Goal: Task Accomplishment & Management: Use online tool/utility

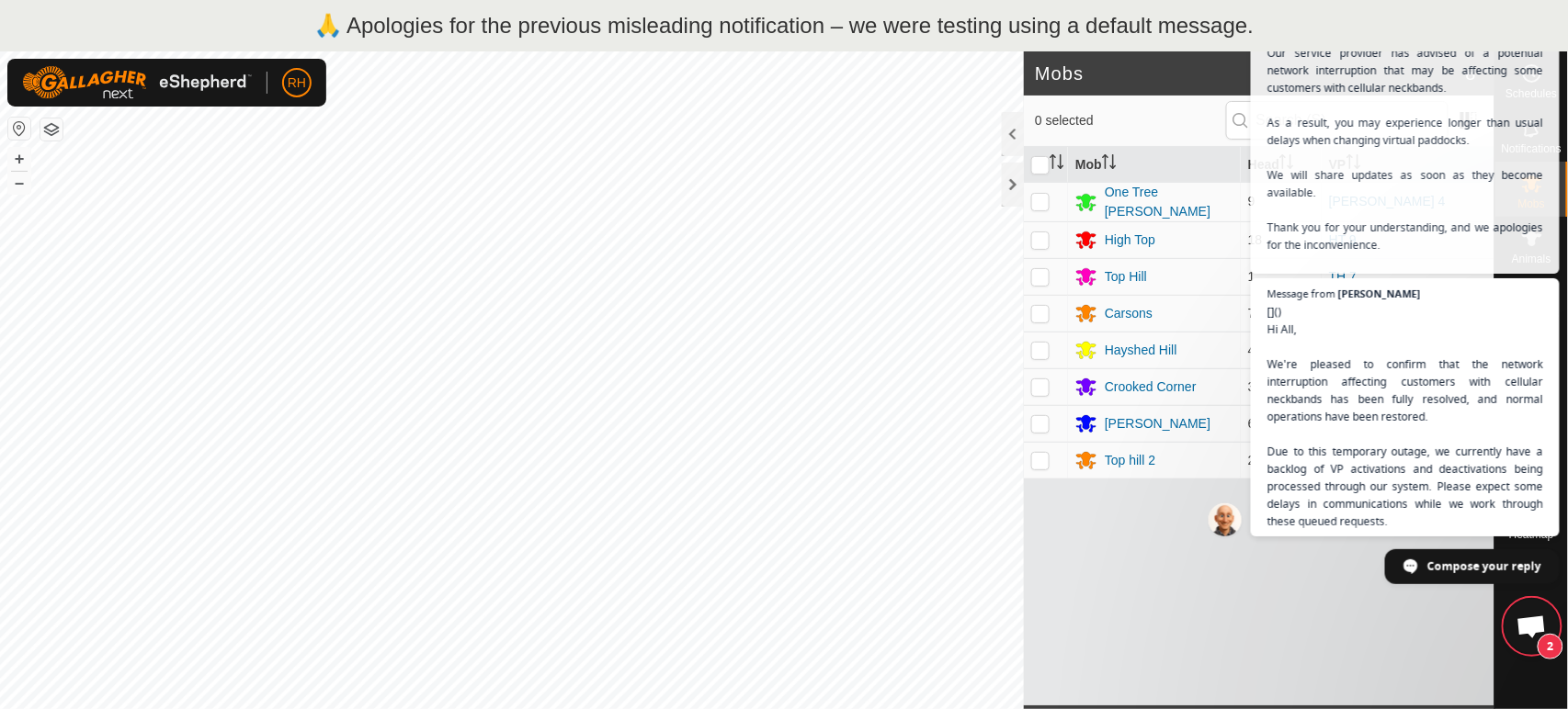
scroll to position [4952, 0]
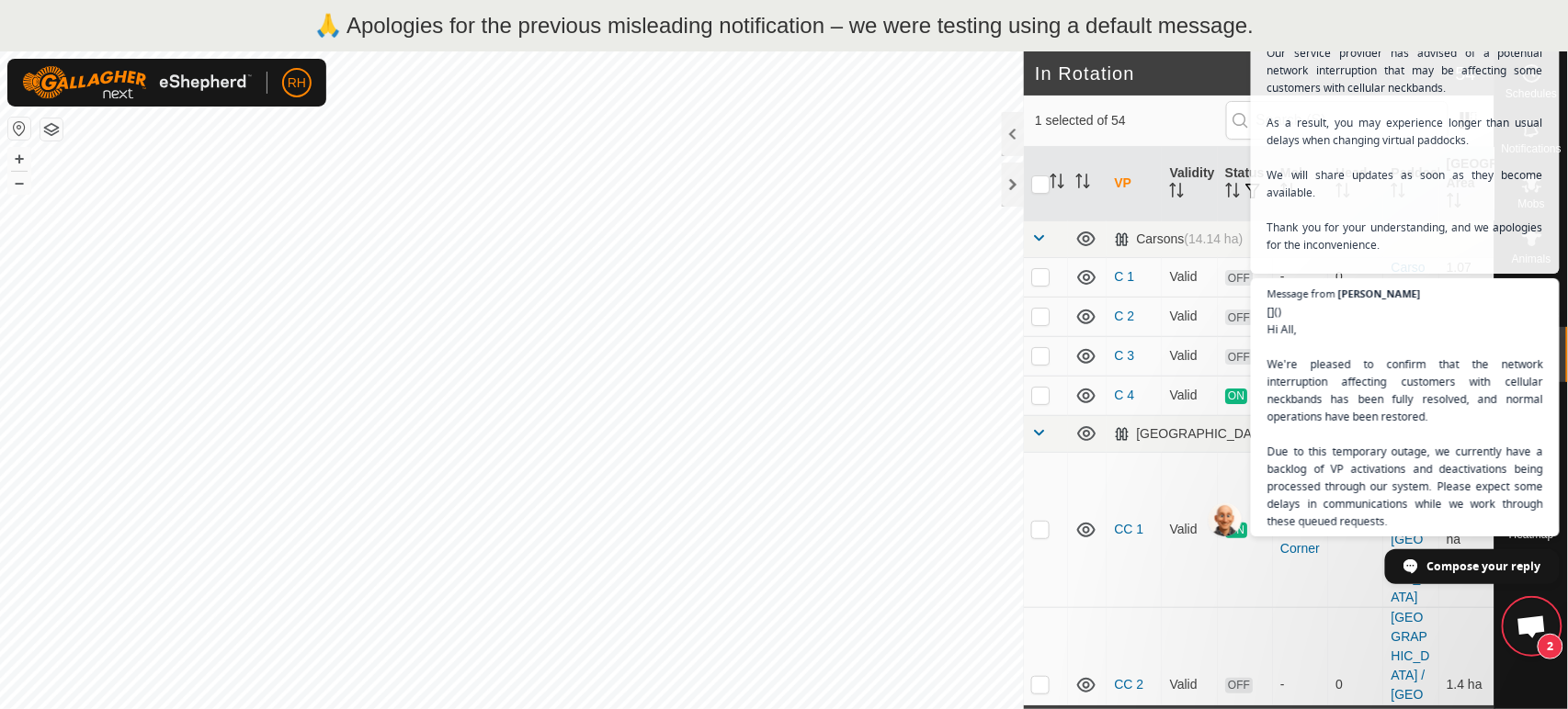
click at [1524, 625] on span "Open chat" at bounding box center [1532, 628] width 31 height 26
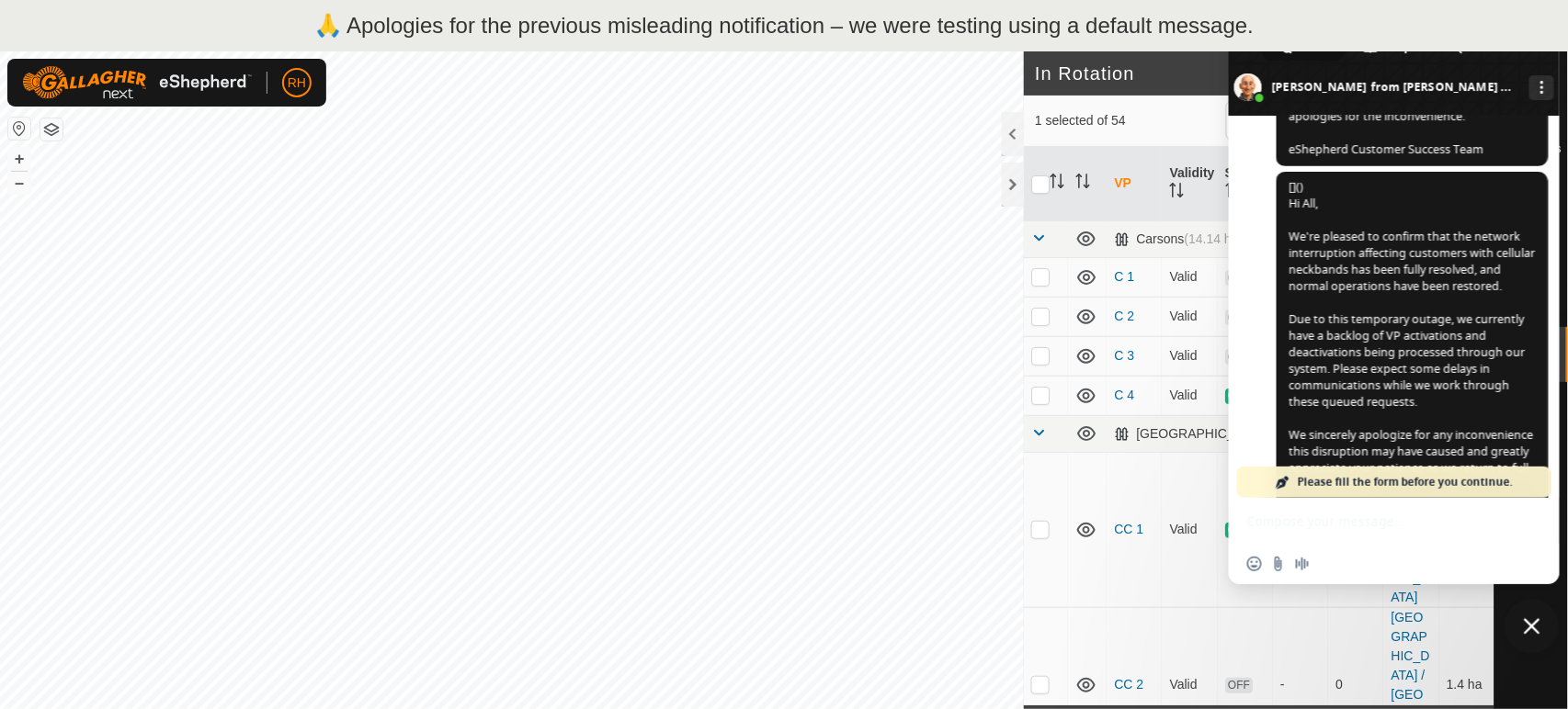
scroll to position [5390, 0]
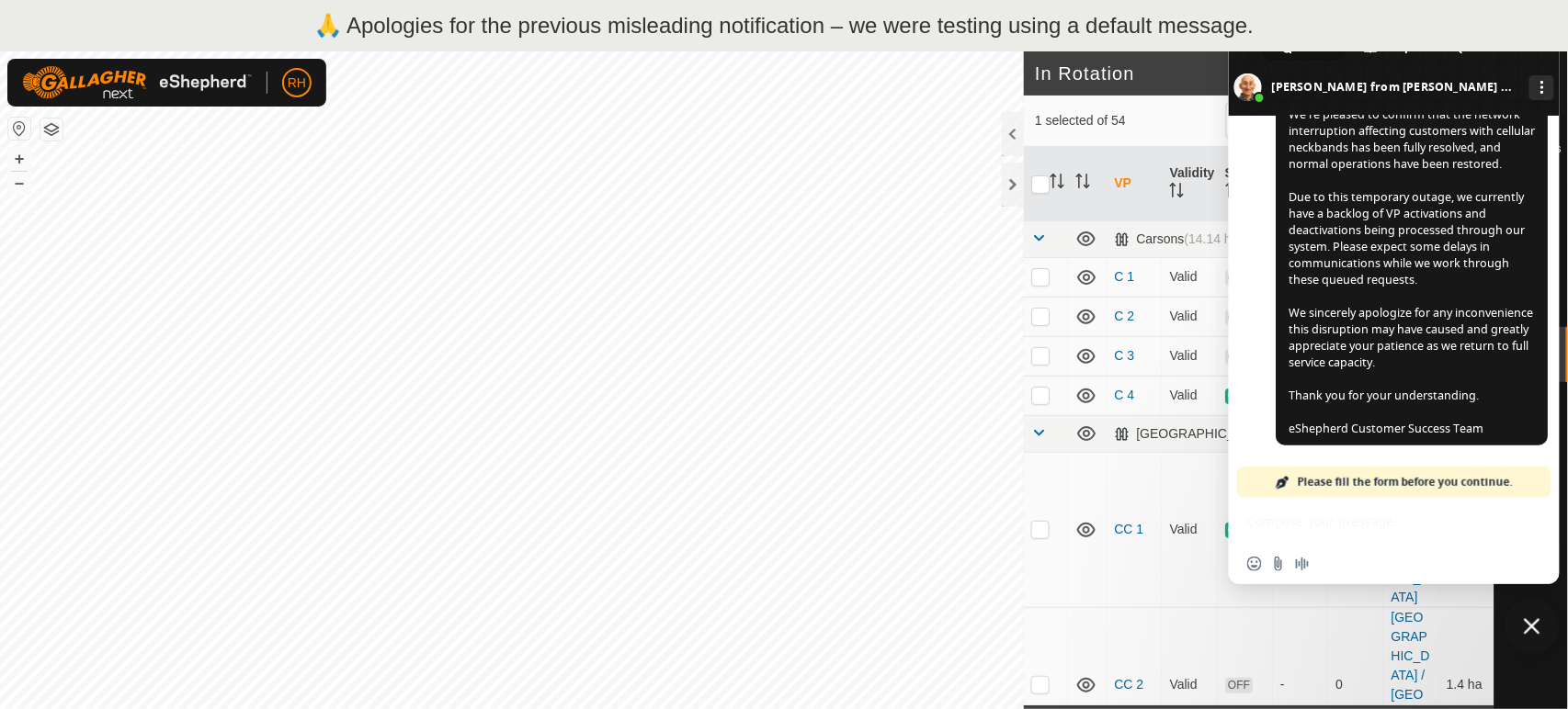
click at [1537, 627] on span "Close chat" at bounding box center [1532, 626] width 16 height 16
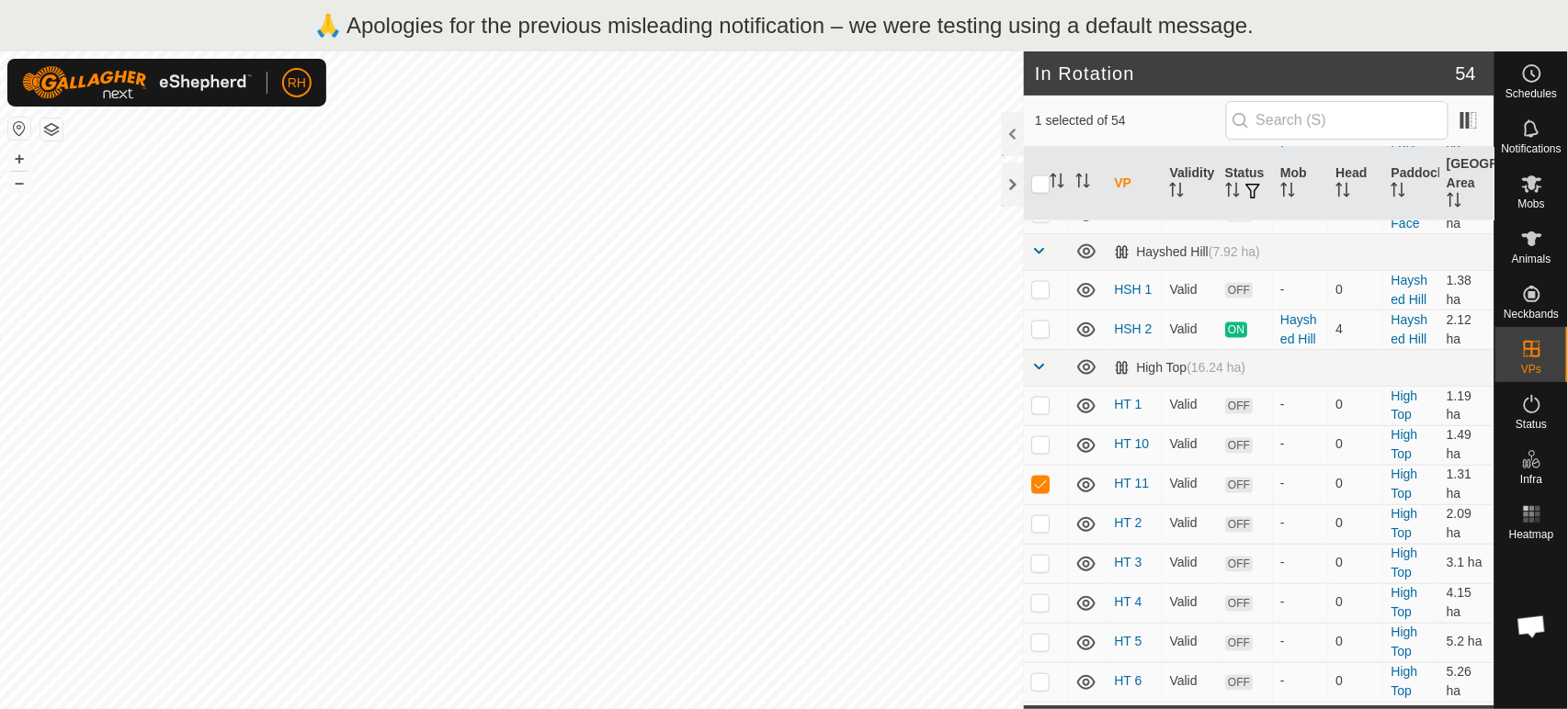
scroll to position [815, 0]
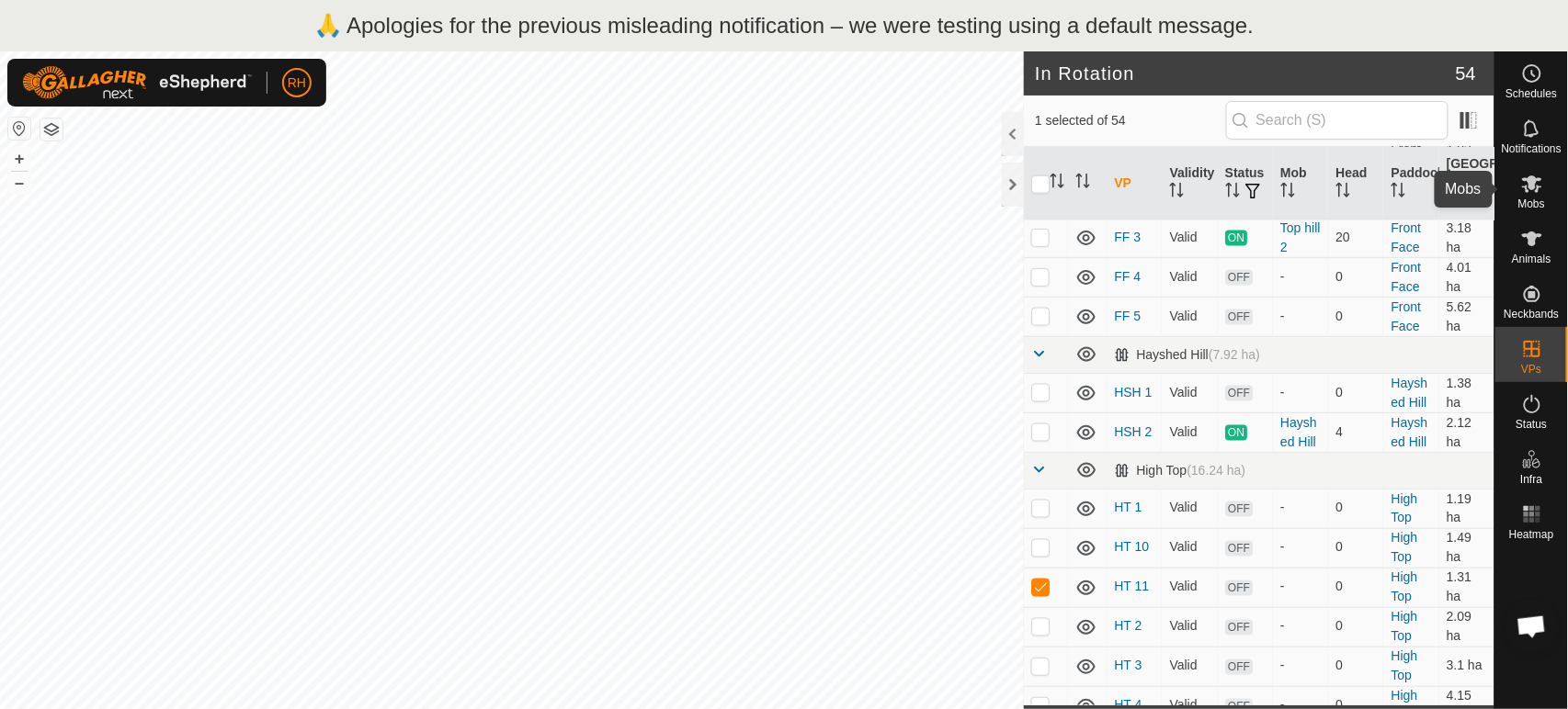
click at [1534, 183] on icon at bounding box center [1532, 184] width 20 height 17
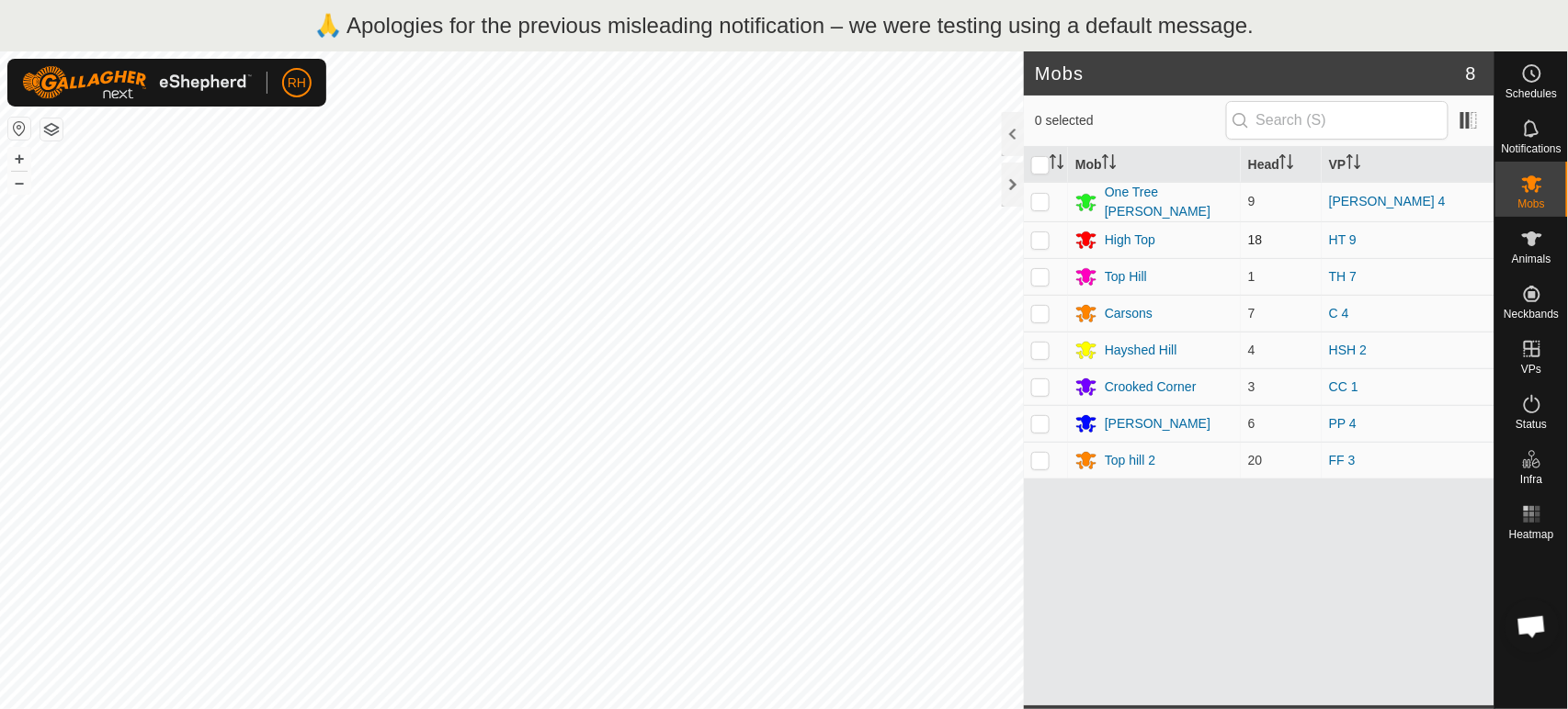
click at [1046, 237] on p-checkbox at bounding box center [1040, 240] width 18 height 14
checkbox input "true"
click at [1109, 231] on div "High Top" at bounding box center [1129, 240] width 51 height 19
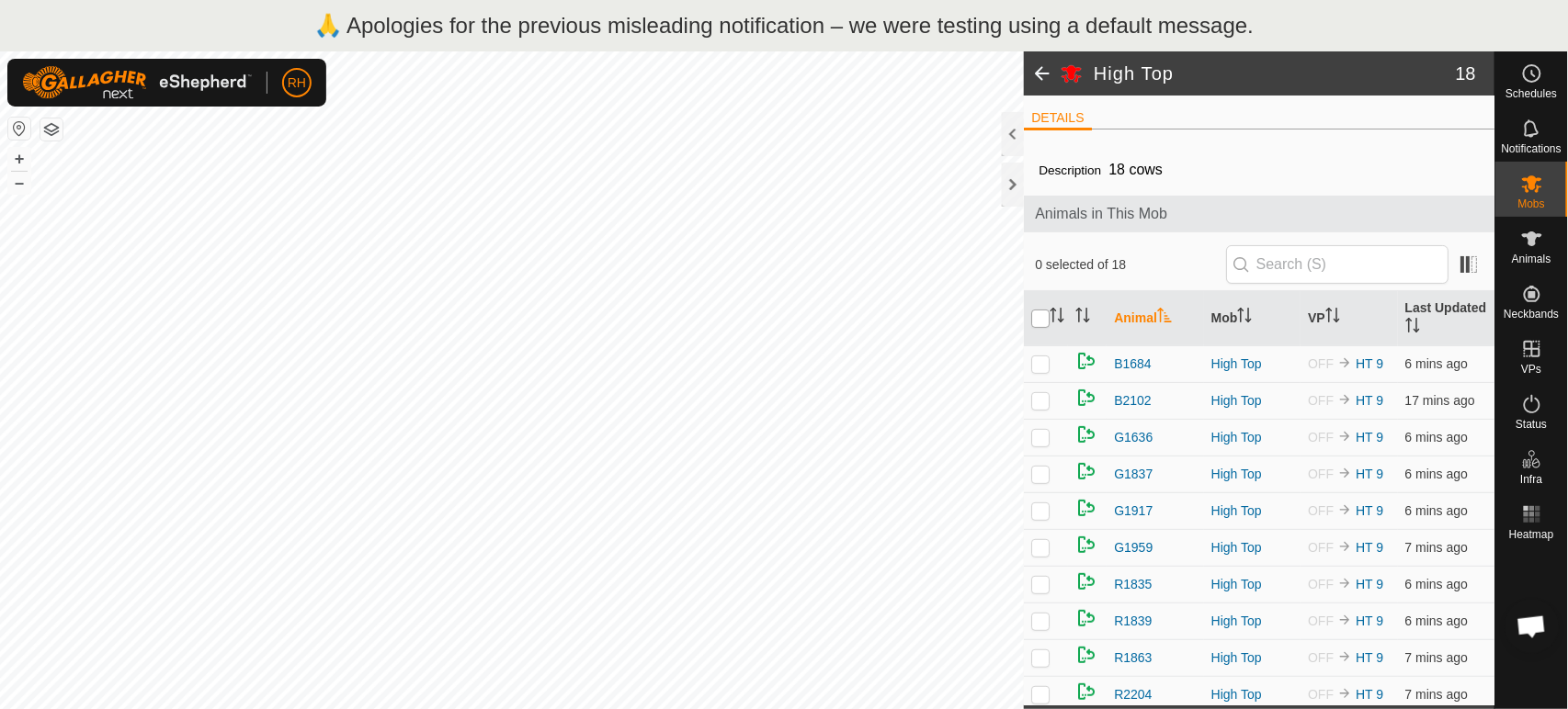
click at [1040, 314] on input "checkbox" at bounding box center [1040, 318] width 18 height 18
checkbox input "true"
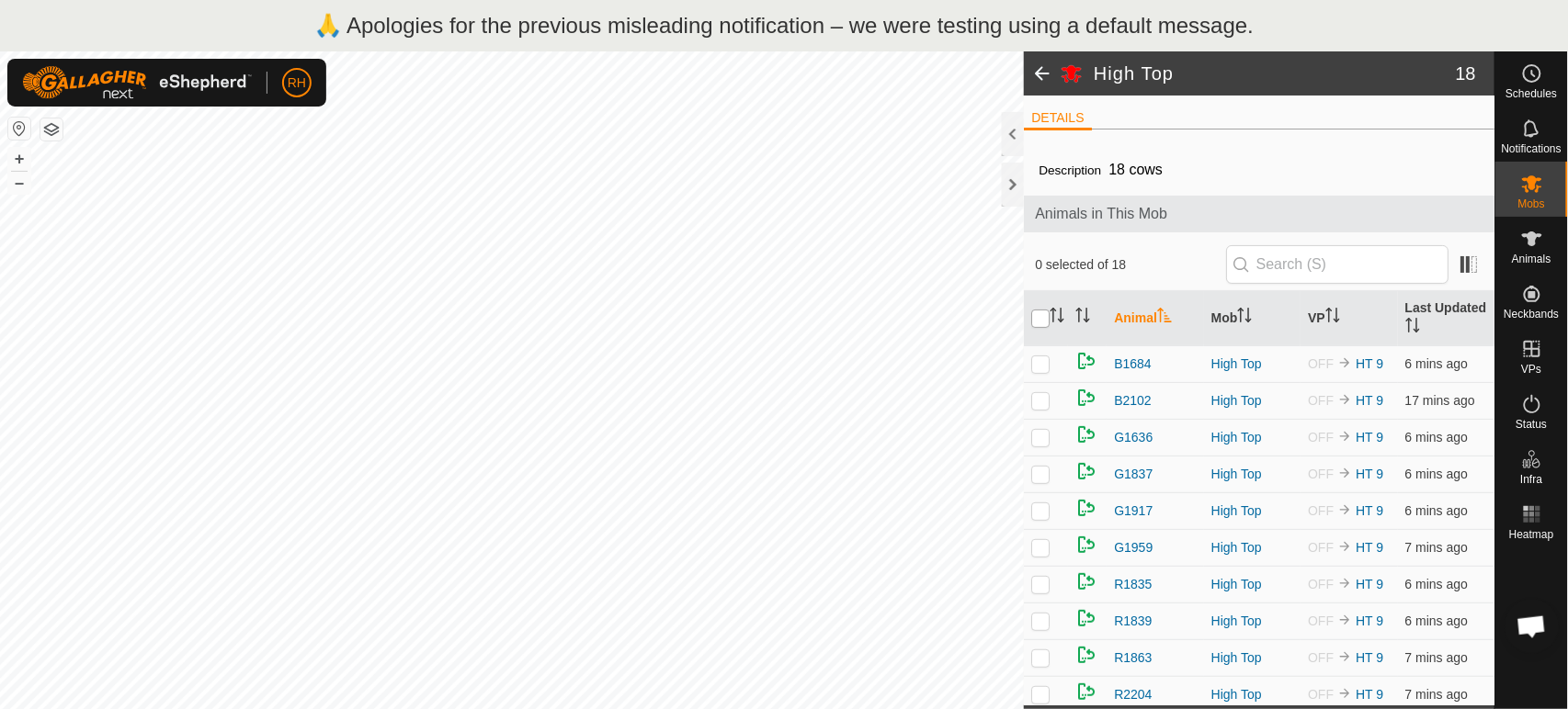
checkbox input "true"
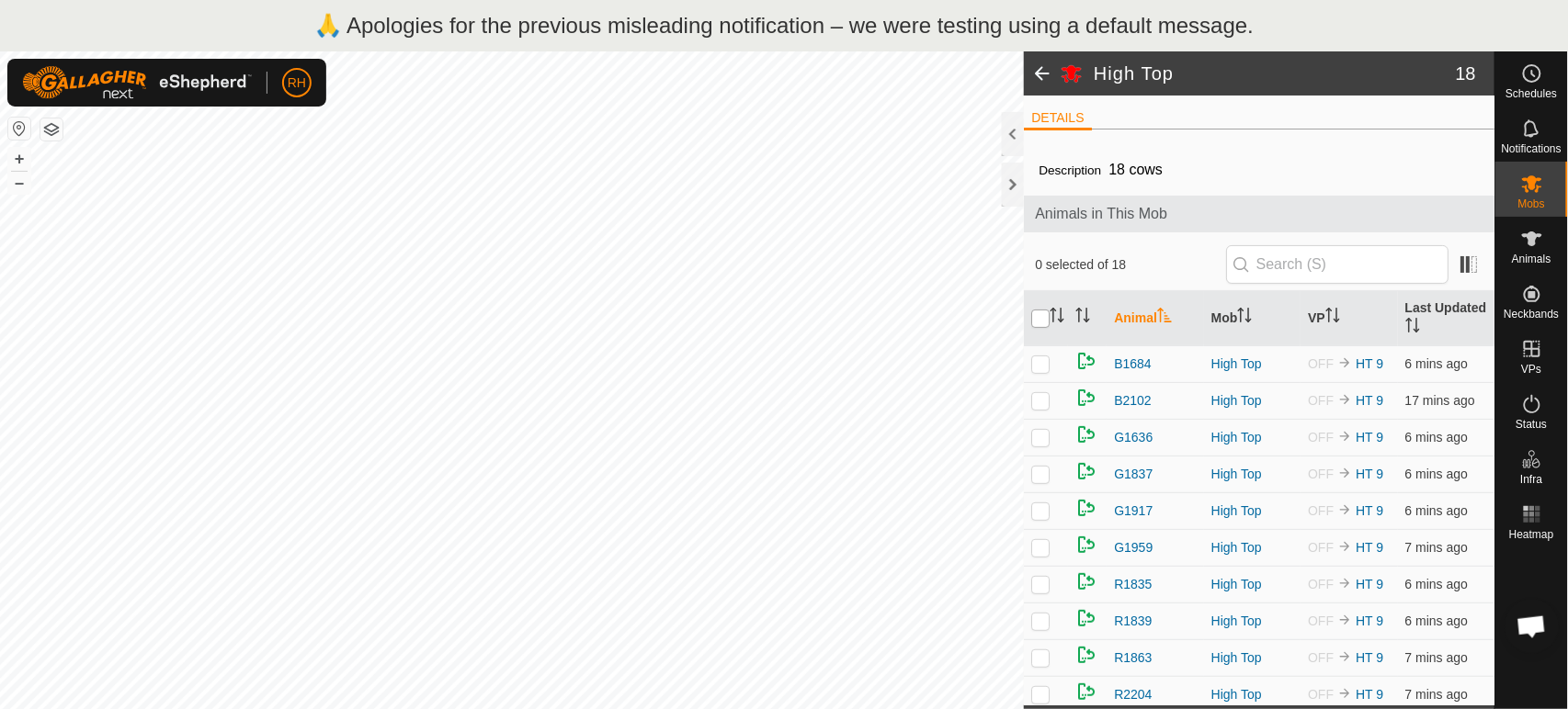
checkbox input "true"
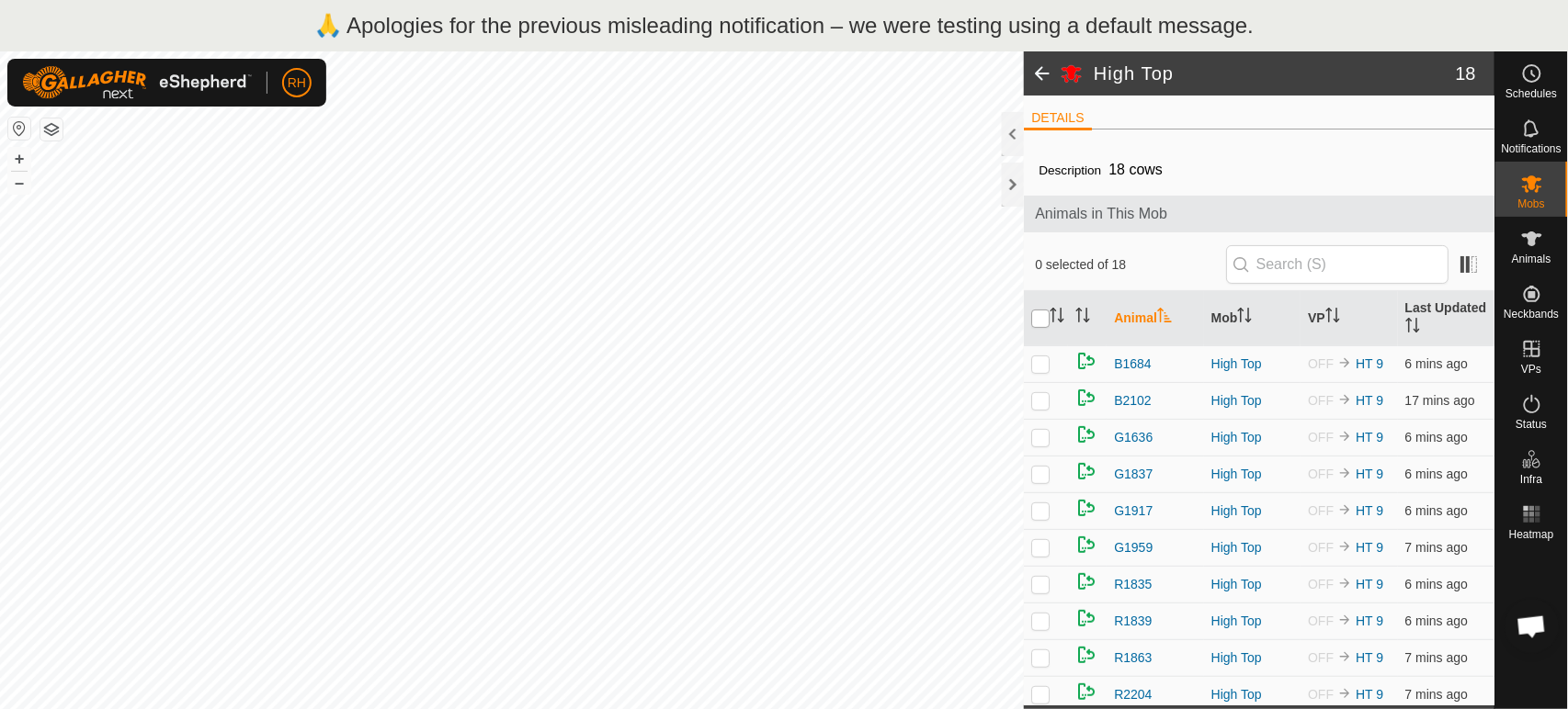
checkbox input "true"
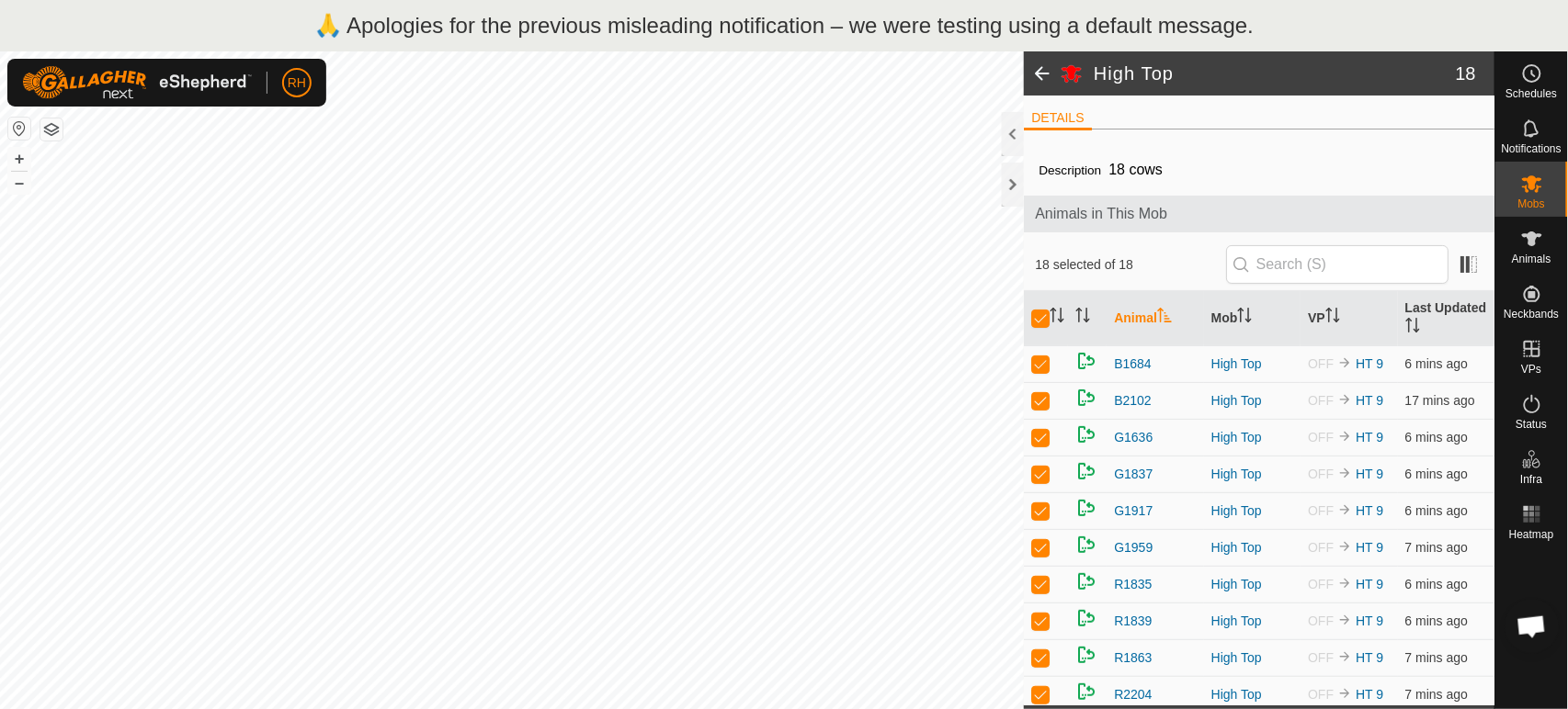
click at [1044, 76] on span at bounding box center [1042, 74] width 36 height 44
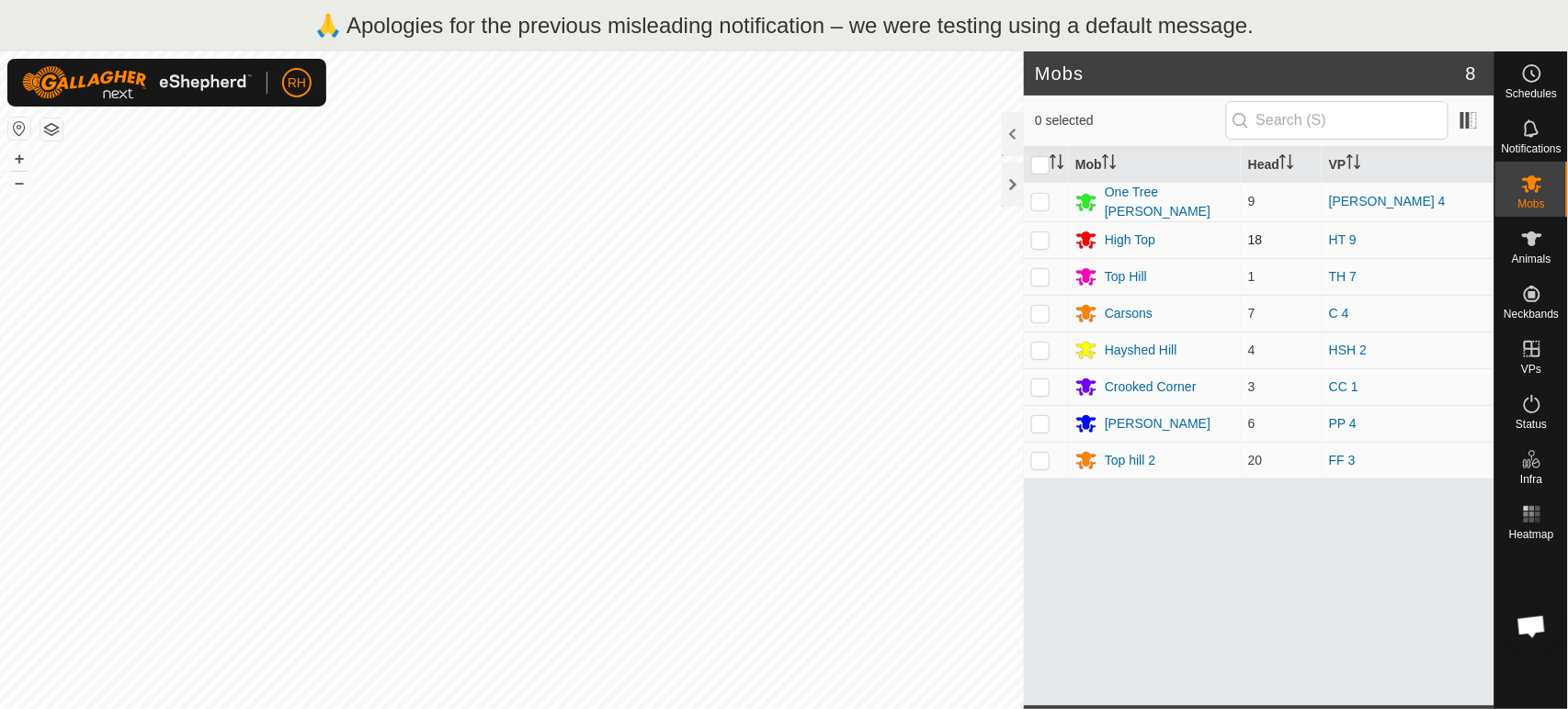
click at [1044, 234] on p-checkbox at bounding box center [1040, 240] width 18 height 14
checkbox input "true"
click at [1529, 242] on icon at bounding box center [1532, 239] width 20 height 14
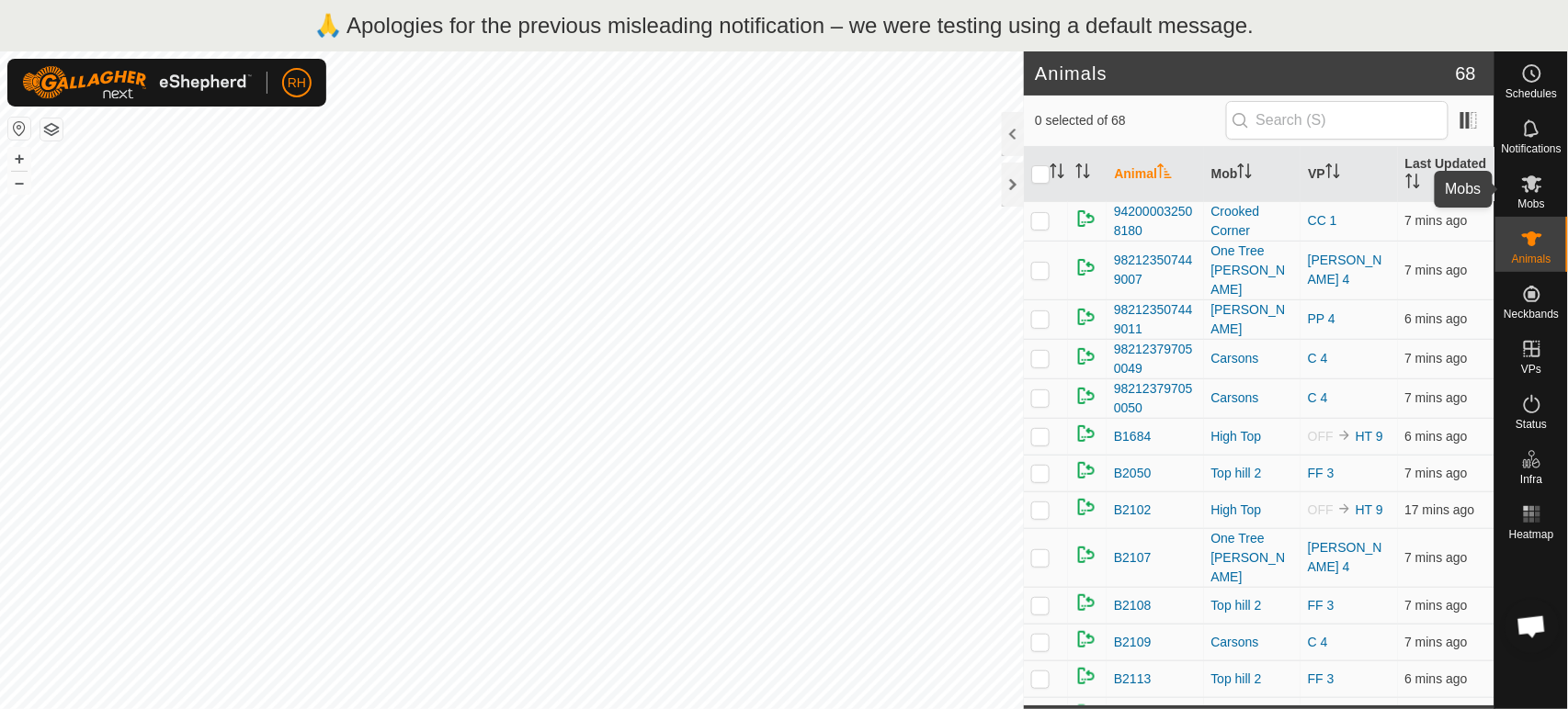
click at [1536, 172] on icon at bounding box center [1532, 183] width 22 height 22
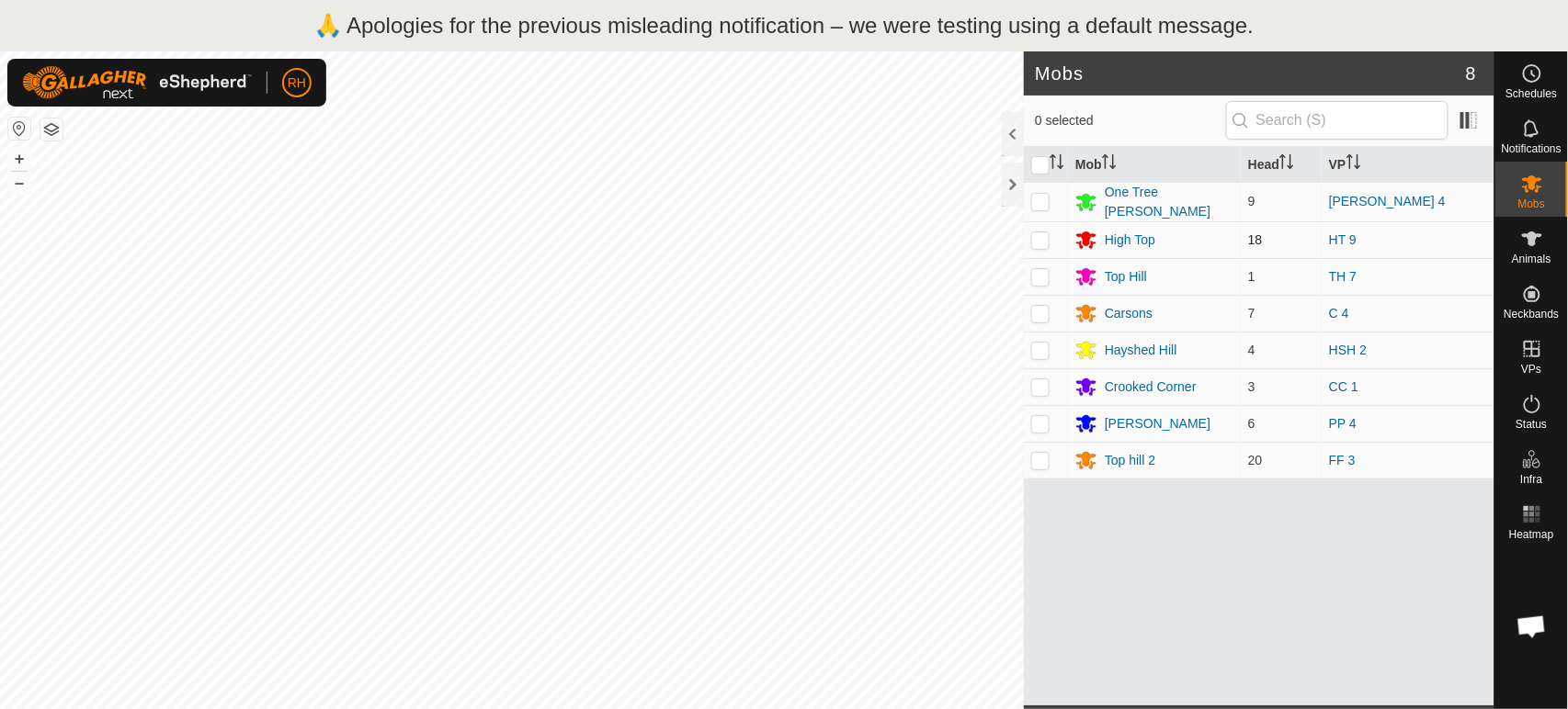
click at [1040, 238] on p-checkbox at bounding box center [1040, 240] width 18 height 14
checkbox input "true"
click at [555, 24] on p "🙏 Apologies for the previous misleading notification – we were testing using a …" at bounding box center [784, 26] width 940 height 34
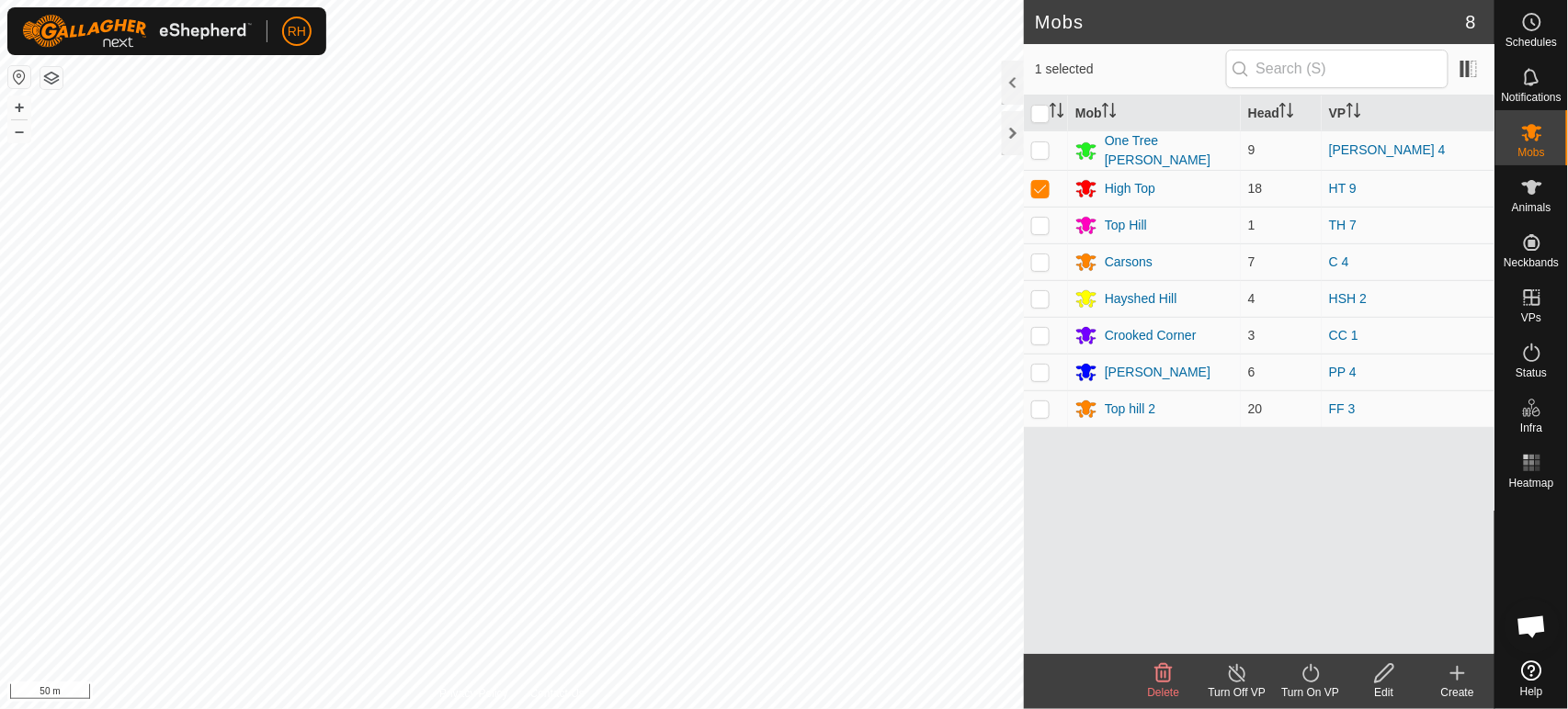
click at [1316, 676] on icon at bounding box center [1311, 673] width 23 height 22
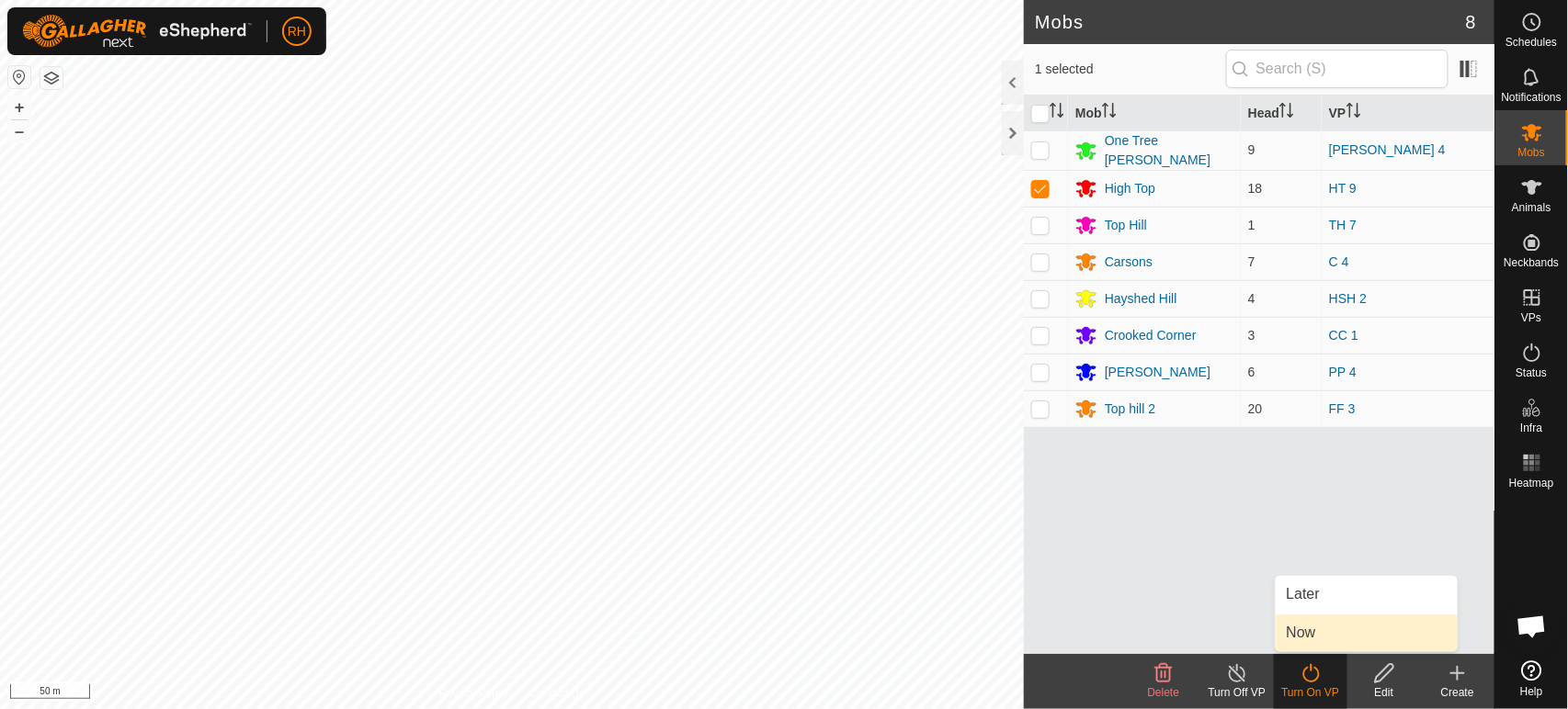
click at [1313, 631] on link "Now" at bounding box center [1367, 632] width 182 height 36
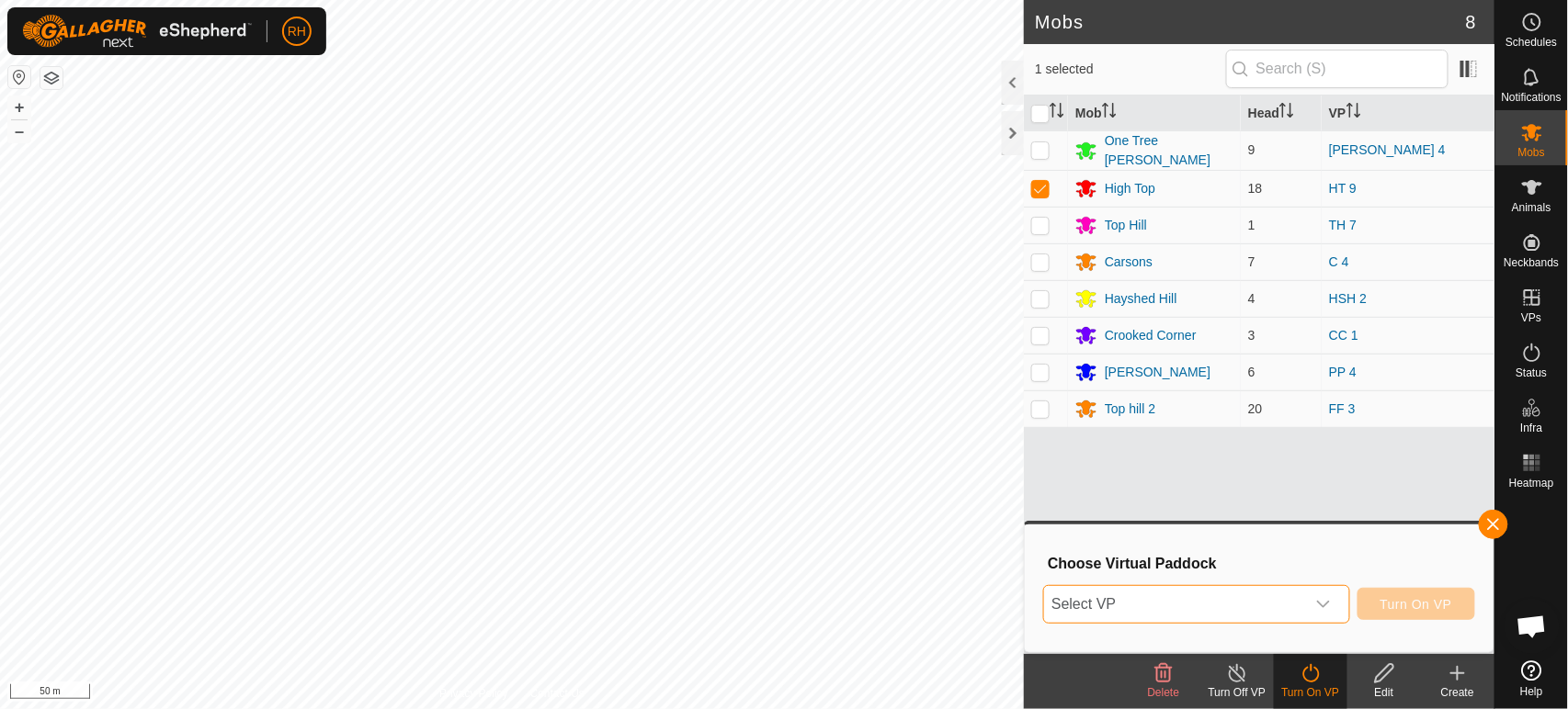
click at [1184, 602] on span "Select VP" at bounding box center [1173, 605] width 260 height 36
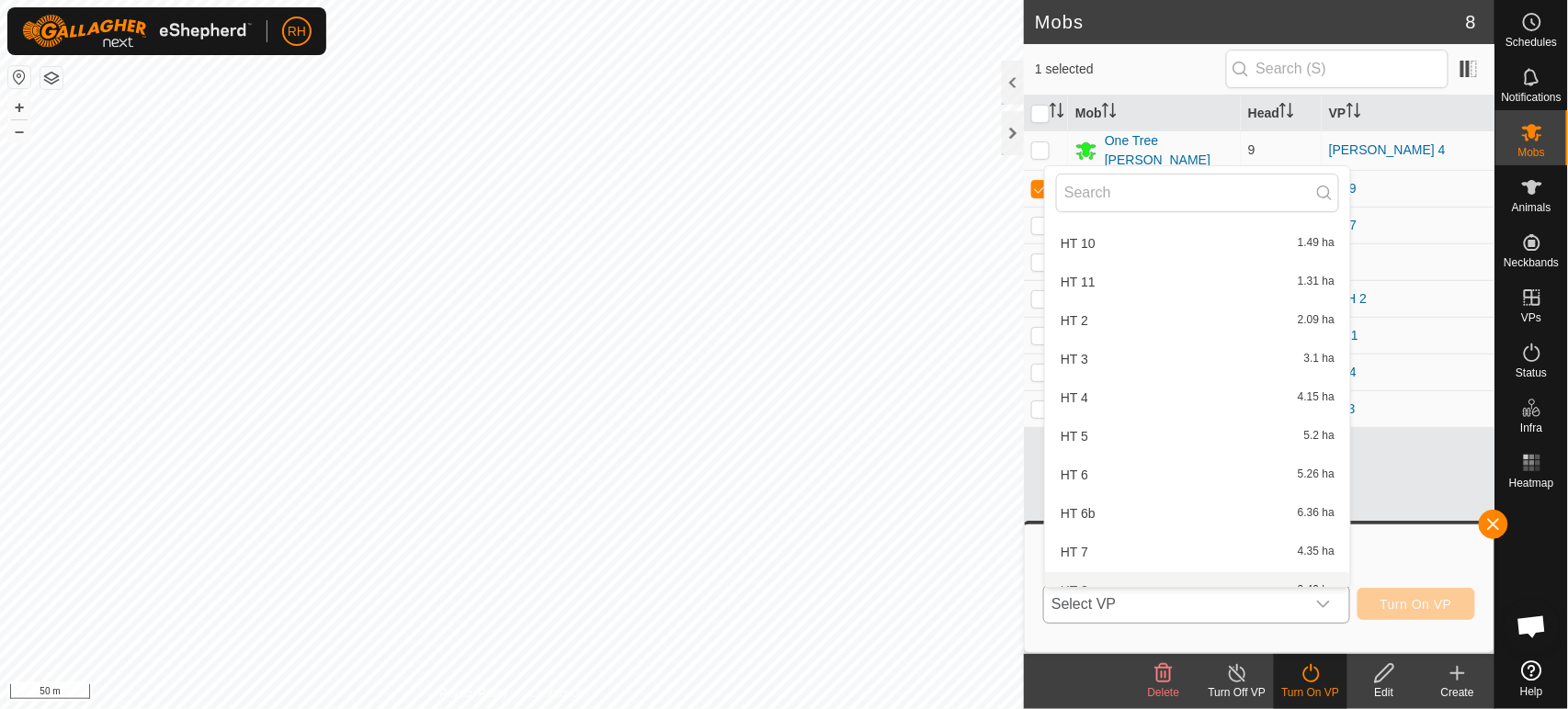
scroll to position [714, 0]
click at [1090, 352] on li "HT 11 1.31 ha" at bounding box center [1197, 363] width 305 height 36
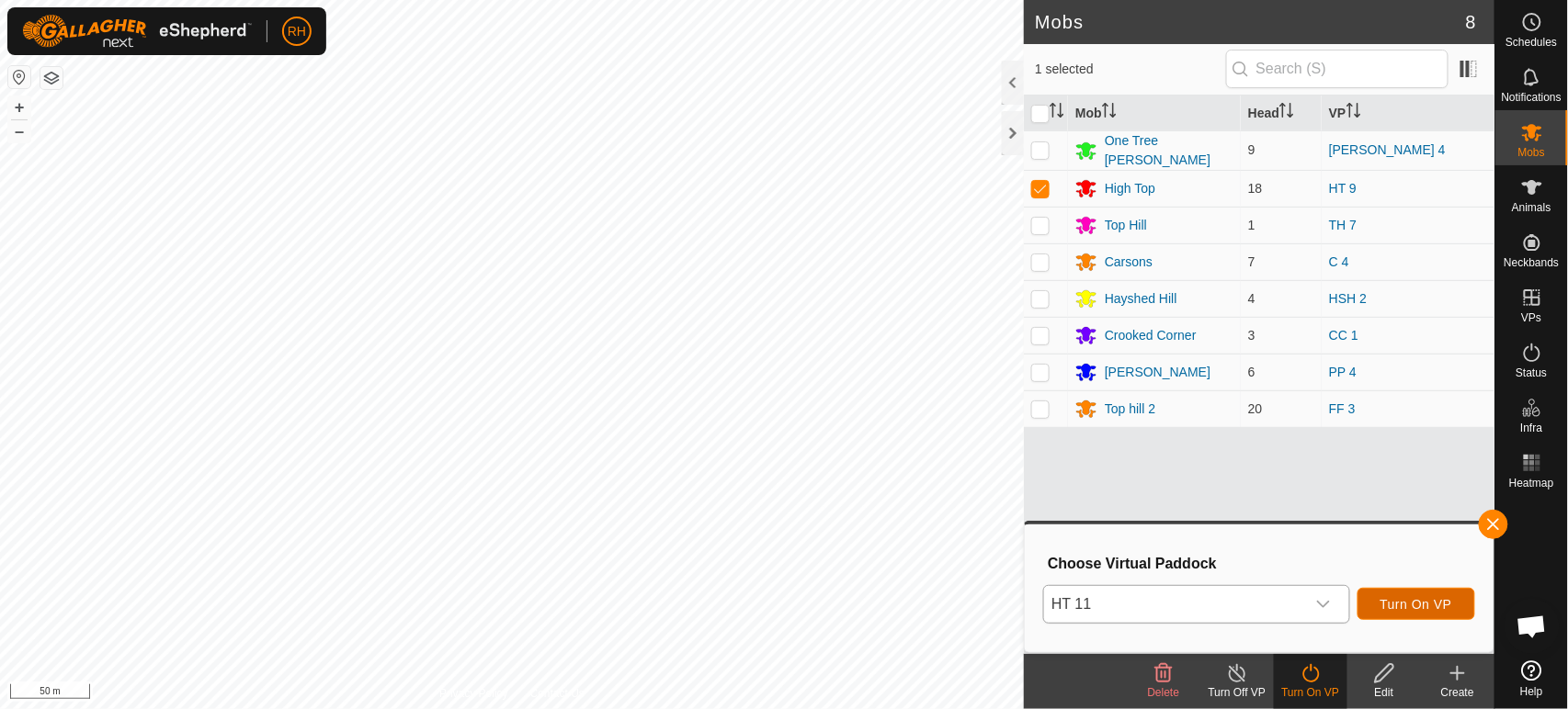
click at [1413, 606] on span "Turn On VP" at bounding box center [1416, 604] width 72 height 14
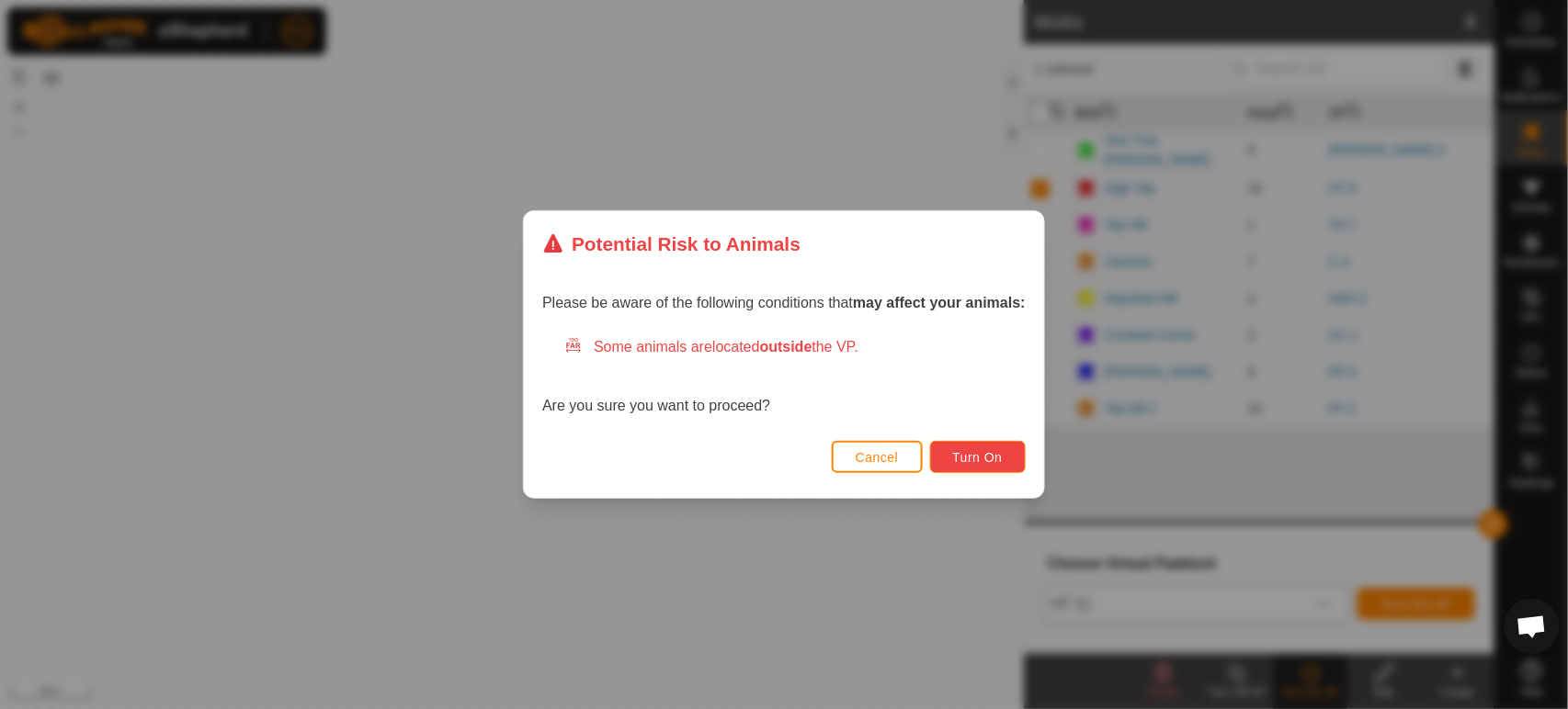
click at [985, 462] on span "Turn On" at bounding box center [978, 457] width 50 height 14
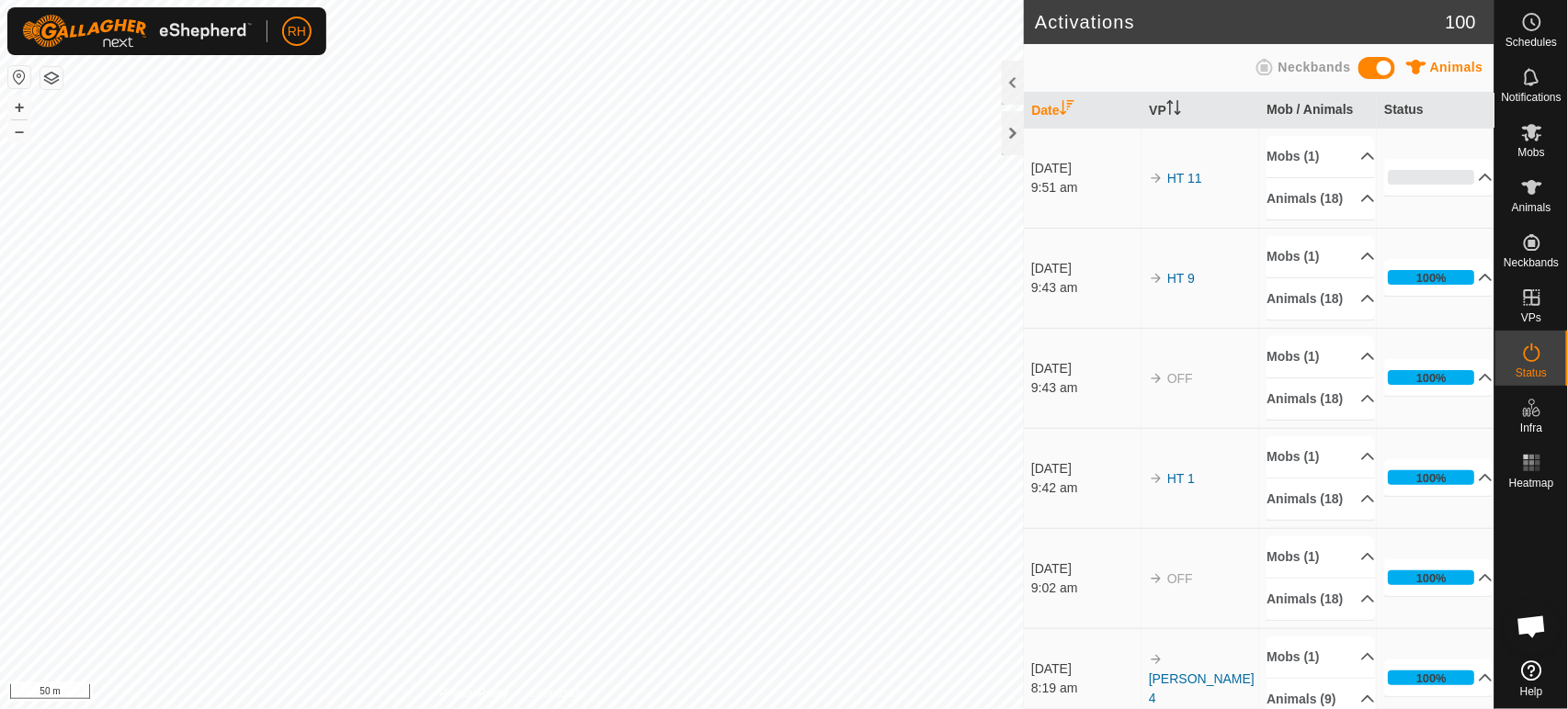
scroll to position [5390, 0]
